Goal: Transaction & Acquisition: Purchase product/service

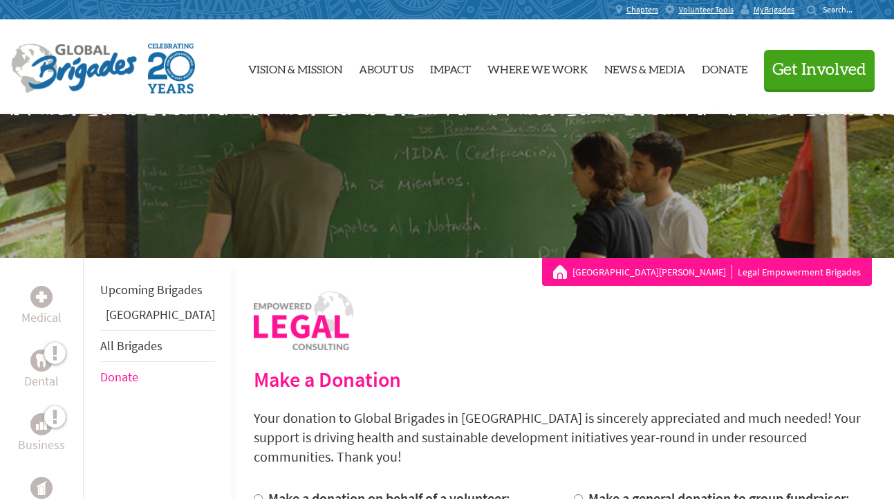
scroll to position [342, 0]
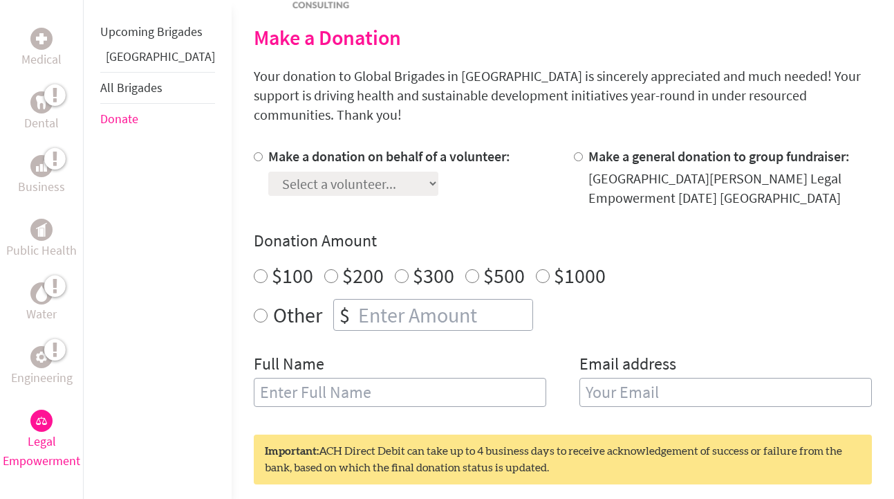
click at [415, 202] on div "Make a donation on behalf of a volunteer: Select a volunteer... [PERSON_NAME] […" at bounding box center [563, 285] width 618 height 277
click at [254, 152] on input "Make a donation on behalf of a volunteer:" at bounding box center [258, 156] width 9 height 9
radio input "true"
click at [275, 171] on select "Select a volunteer... [PERSON_NAME] [PERSON_NAME] [PERSON_NAME] [PERSON_NAME] […" at bounding box center [353, 183] width 170 height 24
select select "6FC19C45-4A24-11F0-B8AC-42010A400003"
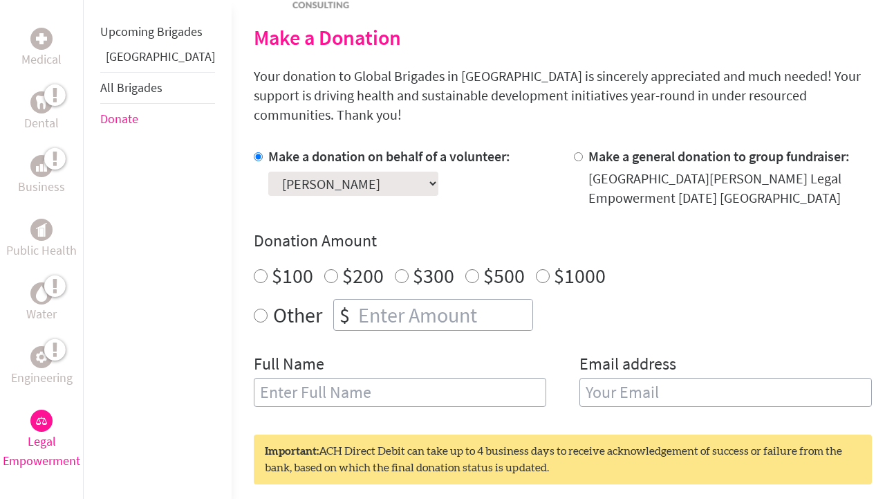
click at [268, 171] on select "Select a volunteer... [PERSON_NAME] [PERSON_NAME] [PERSON_NAME] [PERSON_NAME] […" at bounding box center [353, 183] width 170 height 24
click at [449, 186] on div "Make a donation on behalf of a volunteer: Select a volunteer... [PERSON_NAME] […" at bounding box center [389, 177] width 242 height 61
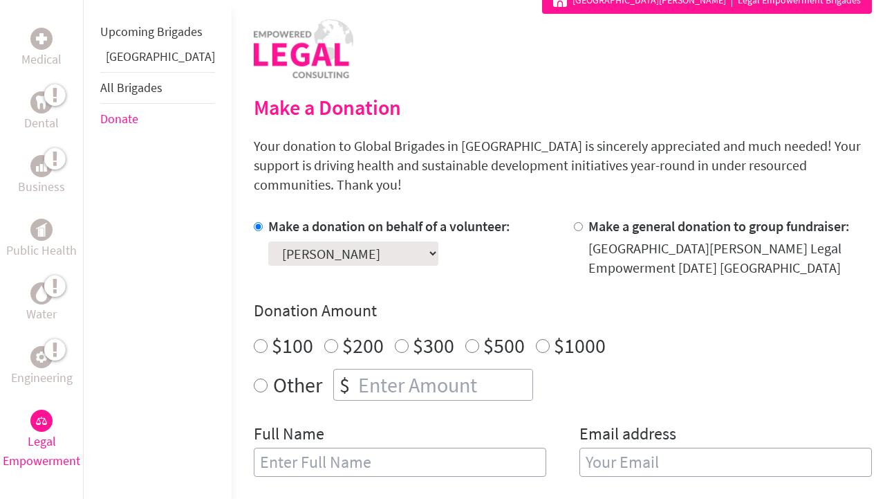
scroll to position [0, 0]
